Goal: Navigation & Orientation: Find specific page/section

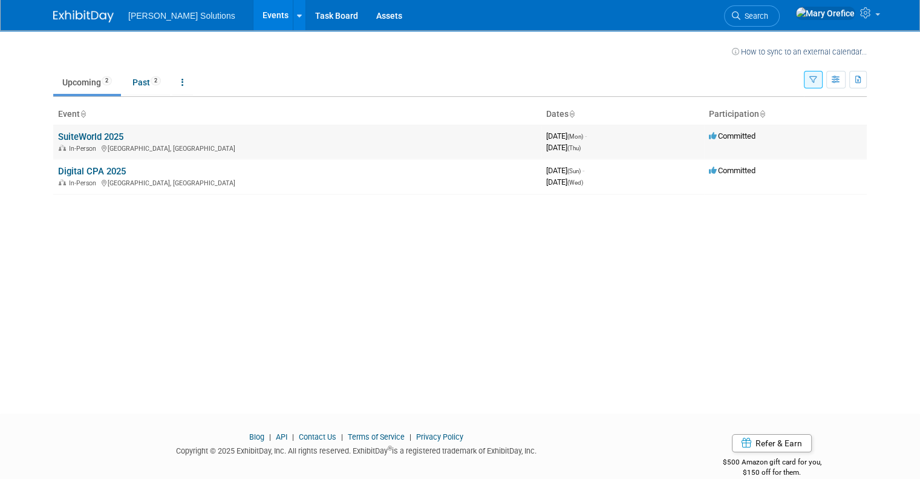
click at [99, 140] on link "SuiteWorld 2025" at bounding box center [90, 136] width 65 height 11
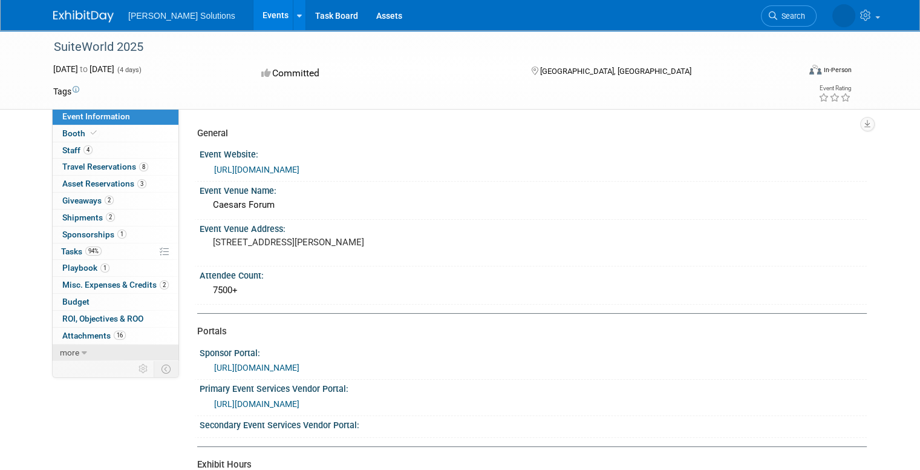
click at [60, 350] on span "more" at bounding box center [69, 352] width 19 height 10
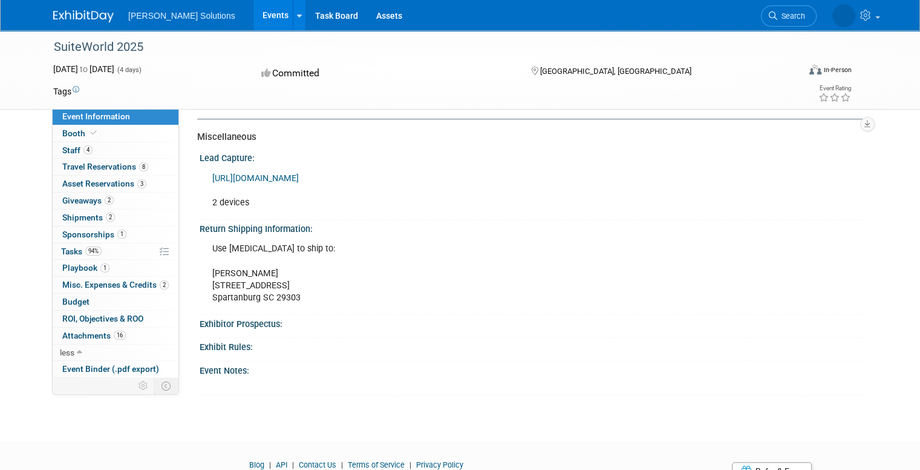
scroll to position [575, 0]
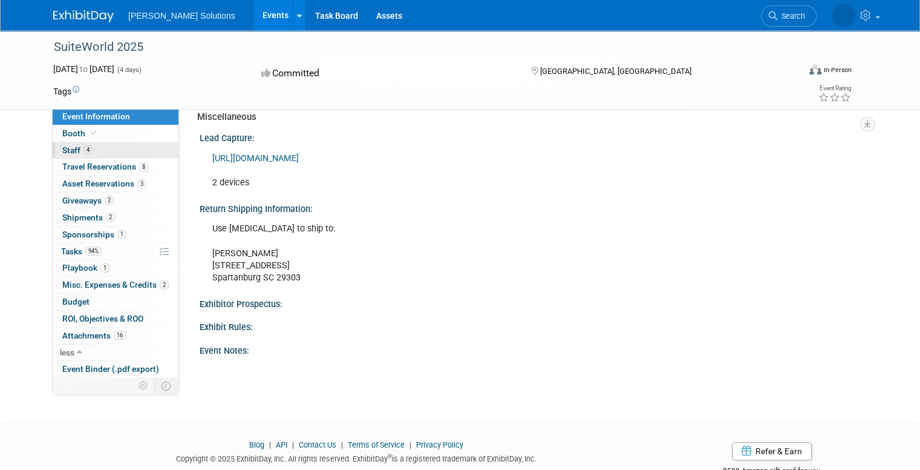
click at [105, 145] on link "4 Staff 4" at bounding box center [116, 150] width 126 height 16
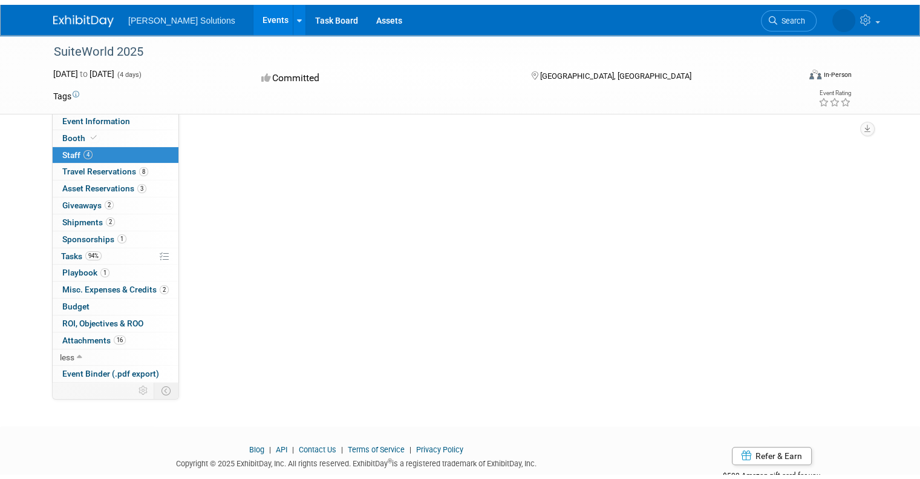
scroll to position [0, 0]
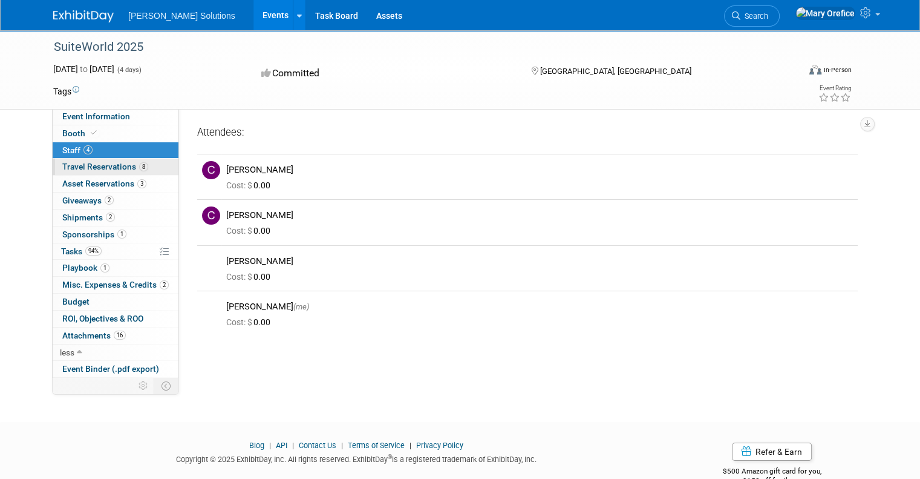
click at [122, 171] on span "Travel Reservations 8" at bounding box center [105, 167] width 86 height 10
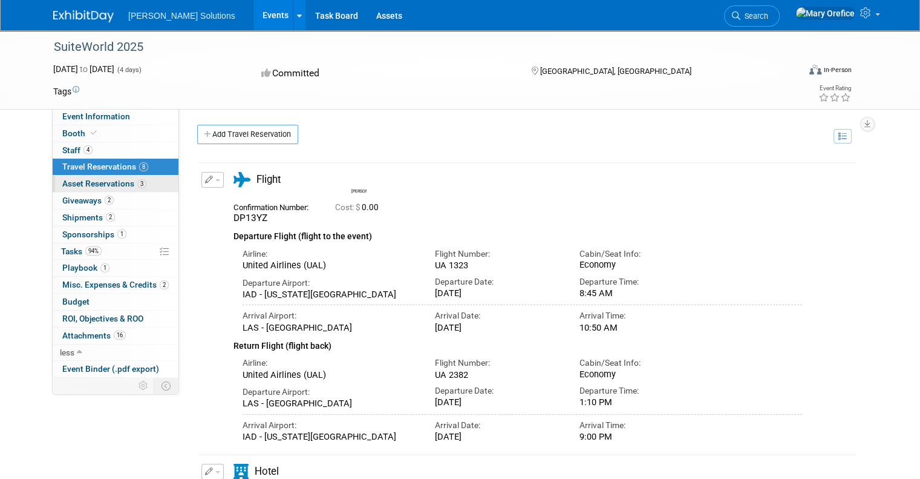
click at [111, 188] on span "Asset Reservations 3" at bounding box center [104, 184] width 84 height 10
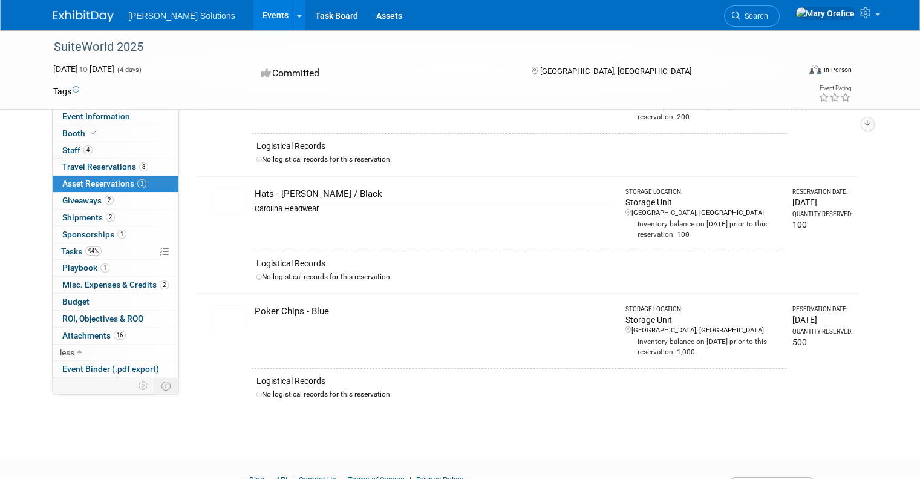
scroll to position [107, 0]
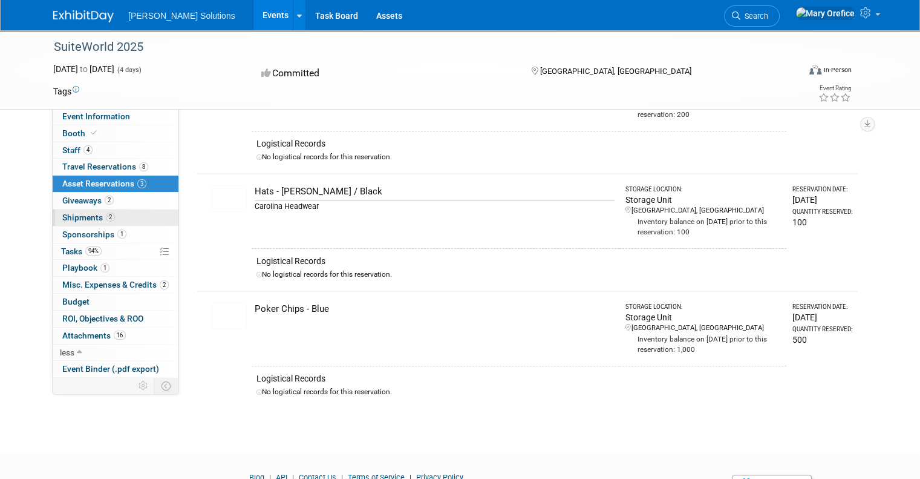
click at [85, 216] on span "Shipments 2" at bounding box center [88, 217] width 53 height 10
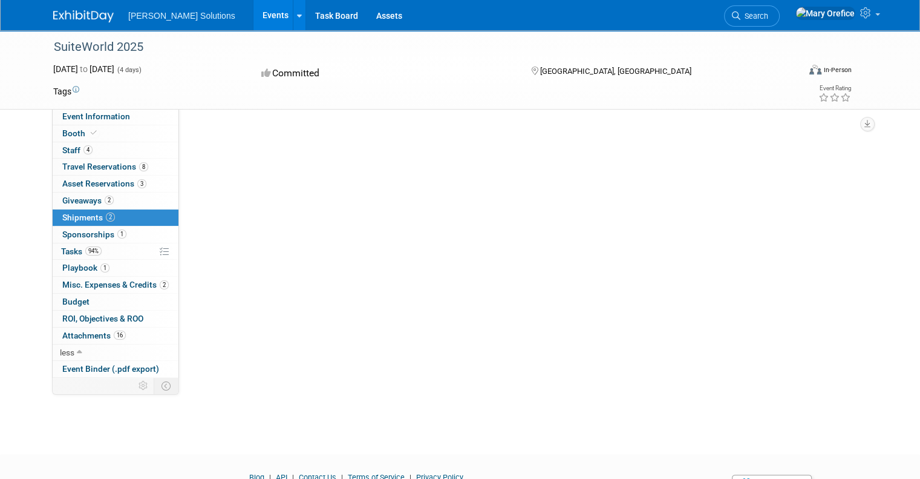
scroll to position [0, 0]
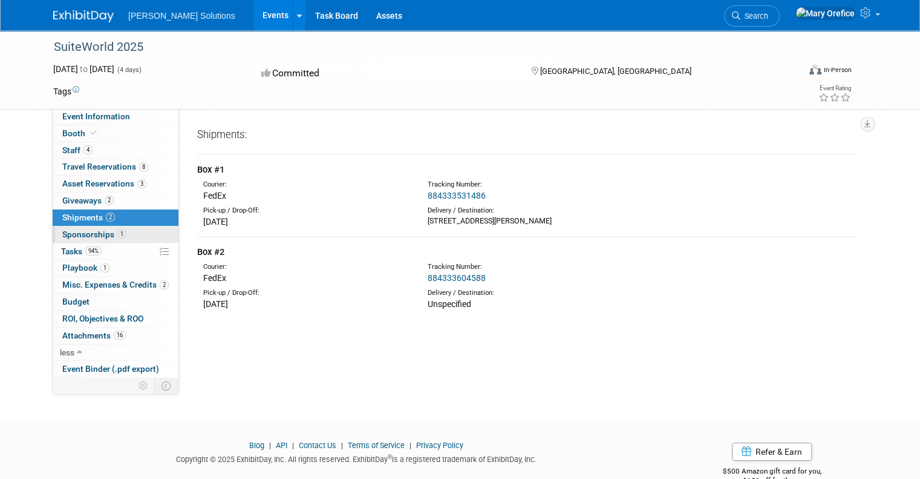
click at [85, 234] on span "Sponsorships 1" at bounding box center [94, 234] width 64 height 10
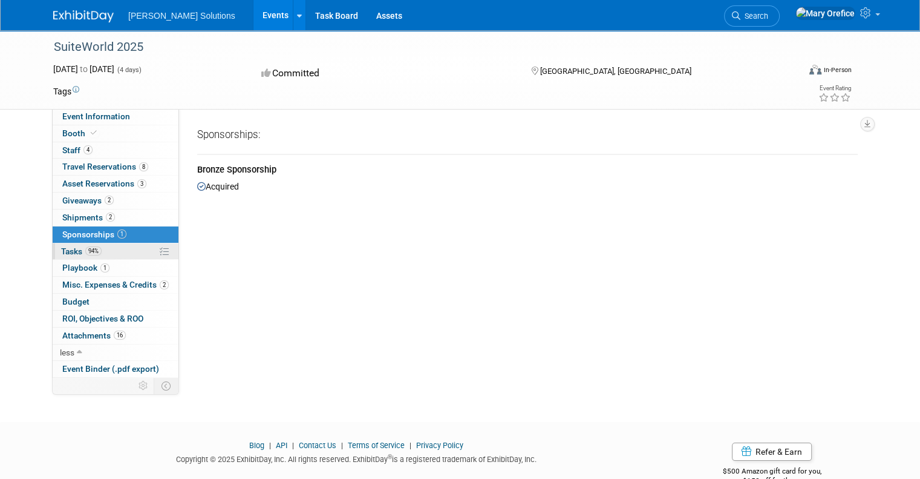
click at [85, 249] on span "94%" at bounding box center [93, 250] width 16 height 9
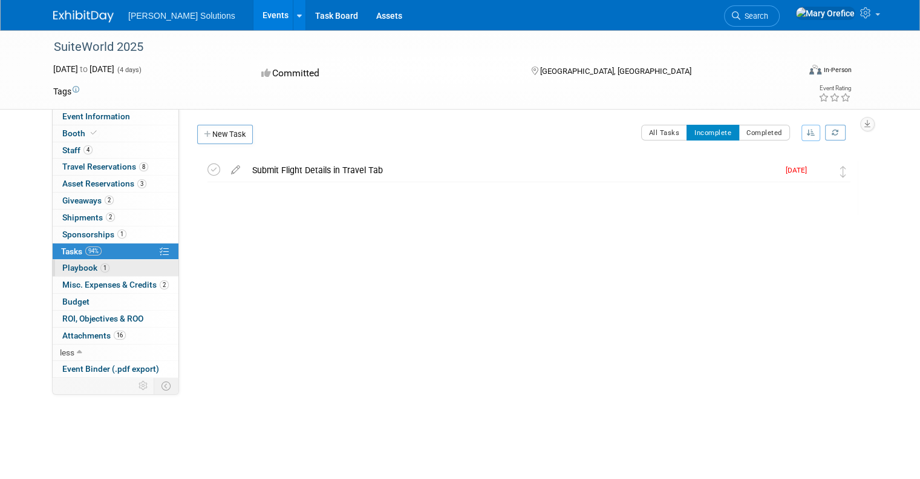
click at [67, 270] on span "Playbook 1" at bounding box center [85, 268] width 47 height 10
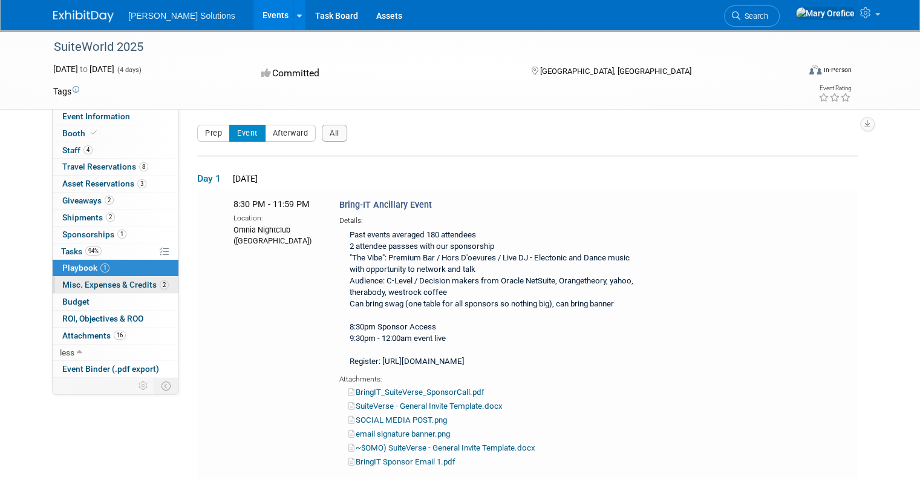
click at [70, 283] on span "Misc. Expenses & Credits 2" at bounding box center [115, 285] width 107 height 10
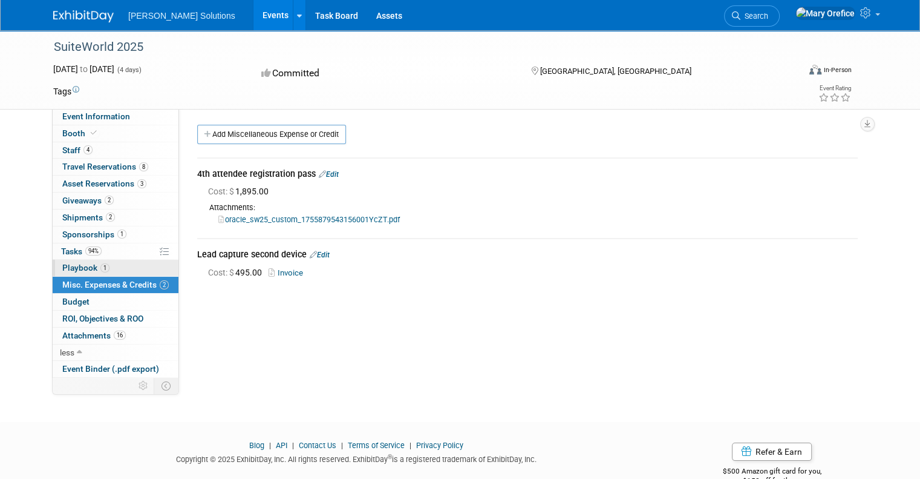
click at [68, 263] on span "Playbook 1" at bounding box center [85, 268] width 47 height 10
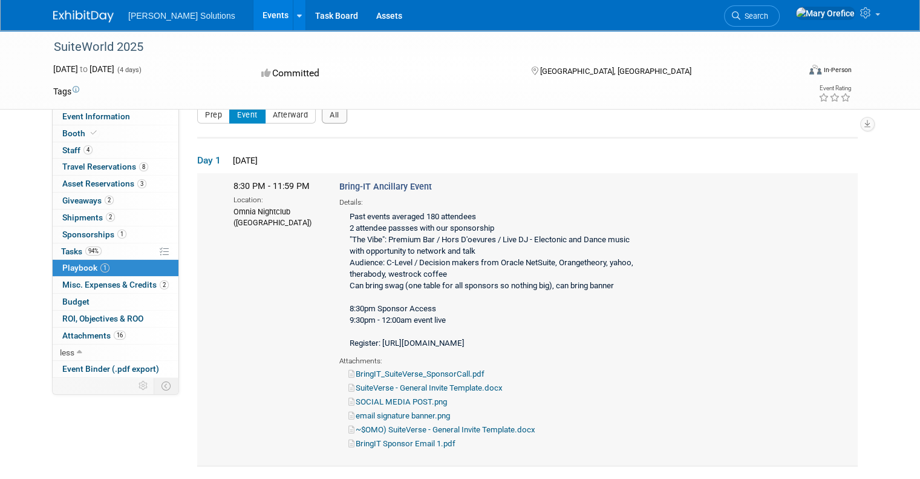
scroll to position [14, 0]
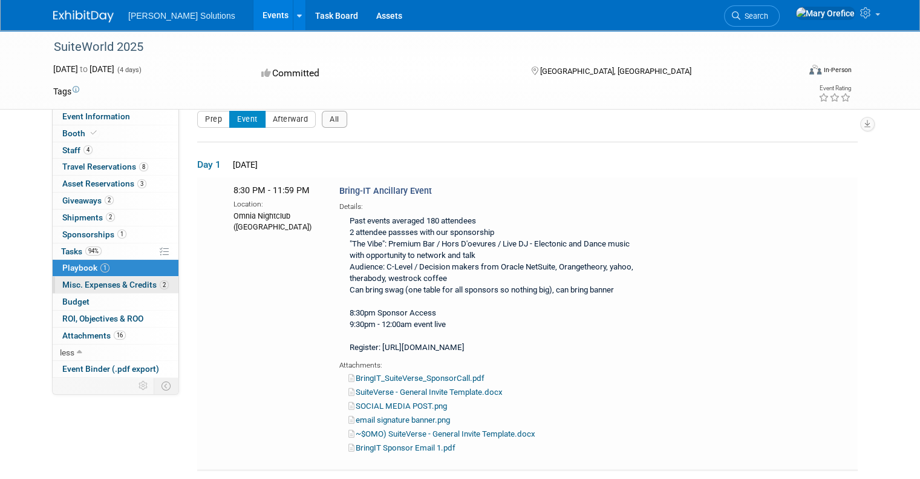
click at [108, 286] on span "Misc. Expenses & Credits 2" at bounding box center [115, 285] width 107 height 10
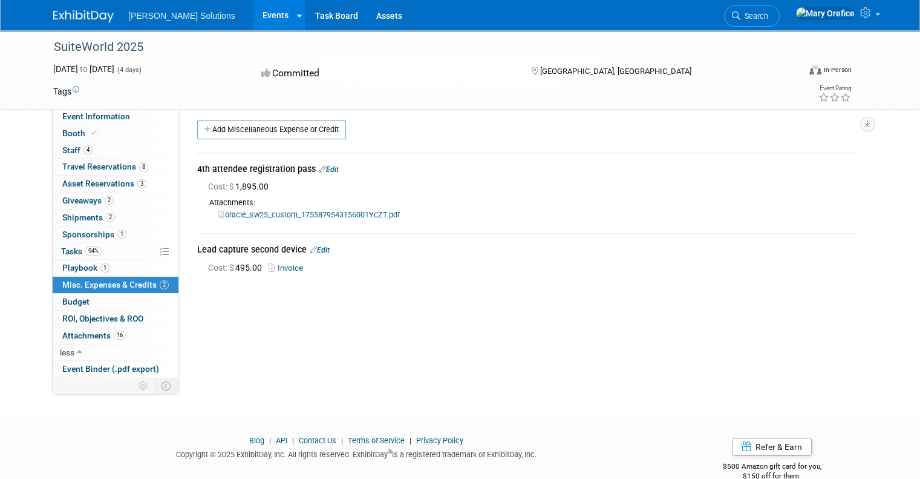
scroll to position [2, 0]
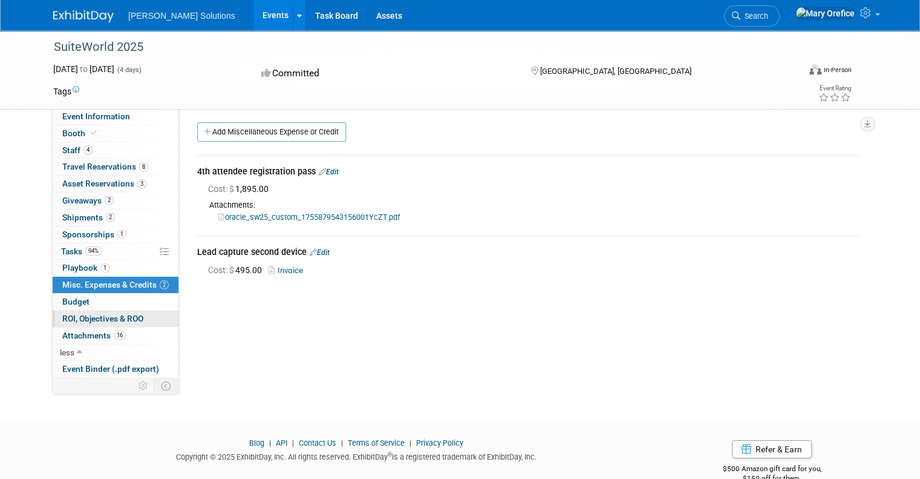
click at [86, 313] on span "ROI, Objectives & ROO 0" at bounding box center [102, 318] width 81 height 10
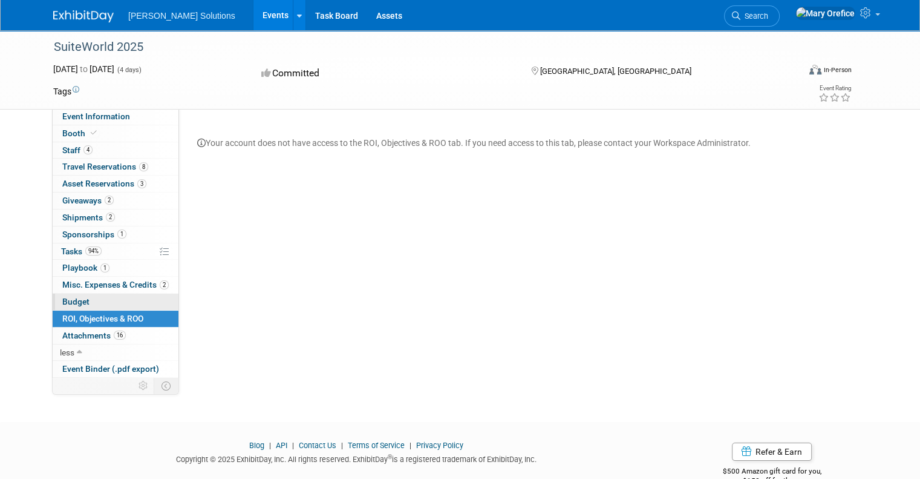
click at [88, 301] on link "Budget" at bounding box center [116, 301] width 126 height 16
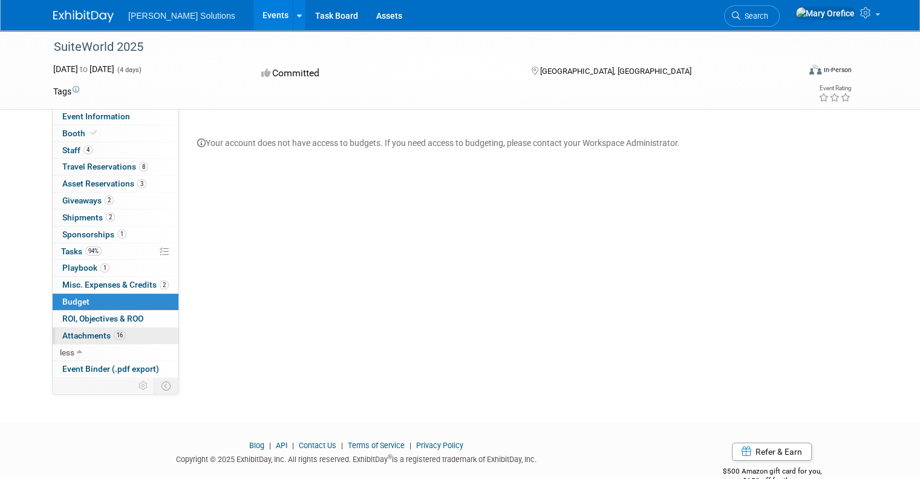
click at [87, 329] on link "16 Attachments 16" at bounding box center [116, 335] width 126 height 16
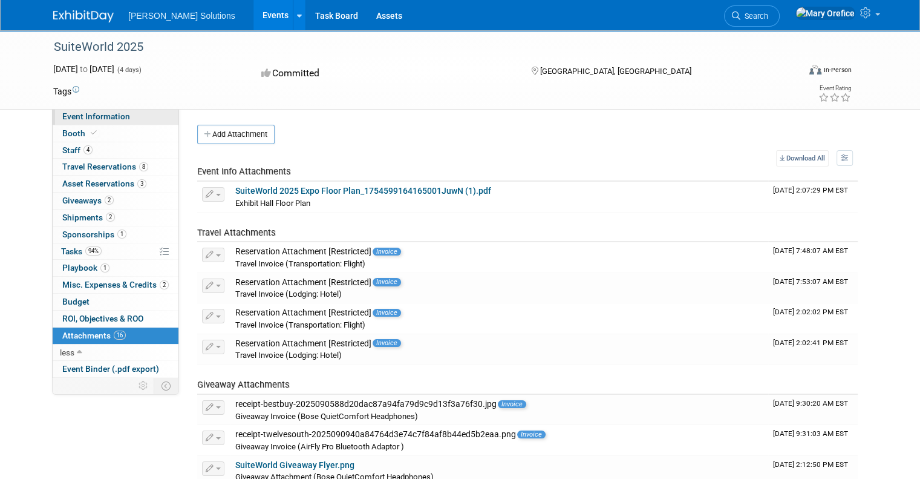
click at [97, 120] on span "Event Information" at bounding box center [96, 116] width 68 height 10
